Goal: Task Accomplishment & Management: Manage account settings

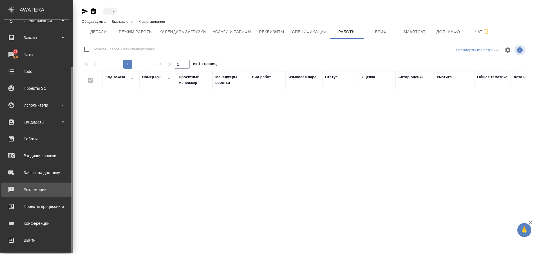
scroll to position [54, 0]
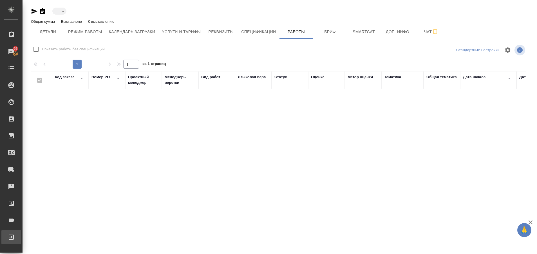
click at [21, 244] on link "Выйти" at bounding box center [11, 237] width 20 height 14
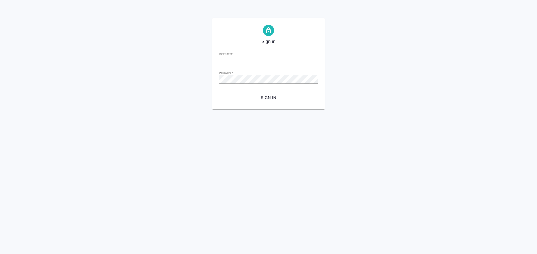
type input "a.plastinina@awatera.com"
click at [219, 93] on button "Sign in" at bounding box center [268, 98] width 99 height 10
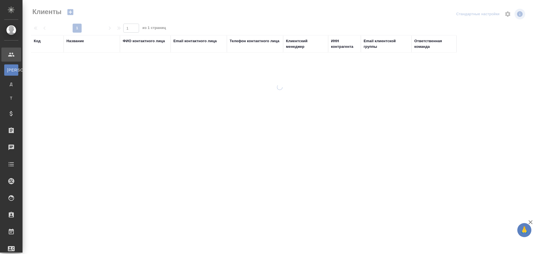
select select "RU"
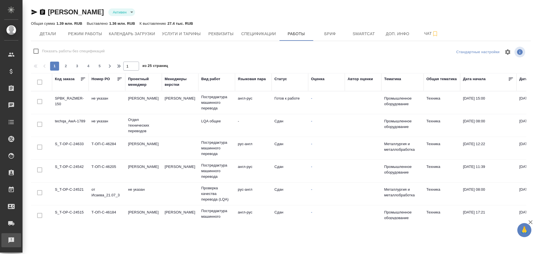
click at [11, 240] on div "Рекламации" at bounding box center [4, 240] width 14 height 8
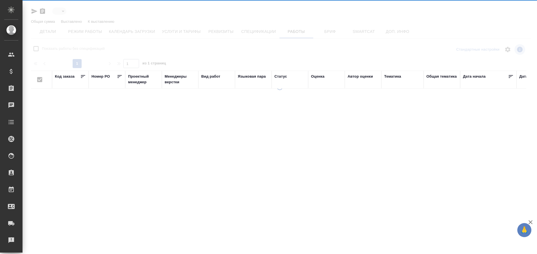
type input "active"
checkbox input "false"
